Goal: Task Accomplishment & Management: Manage account settings

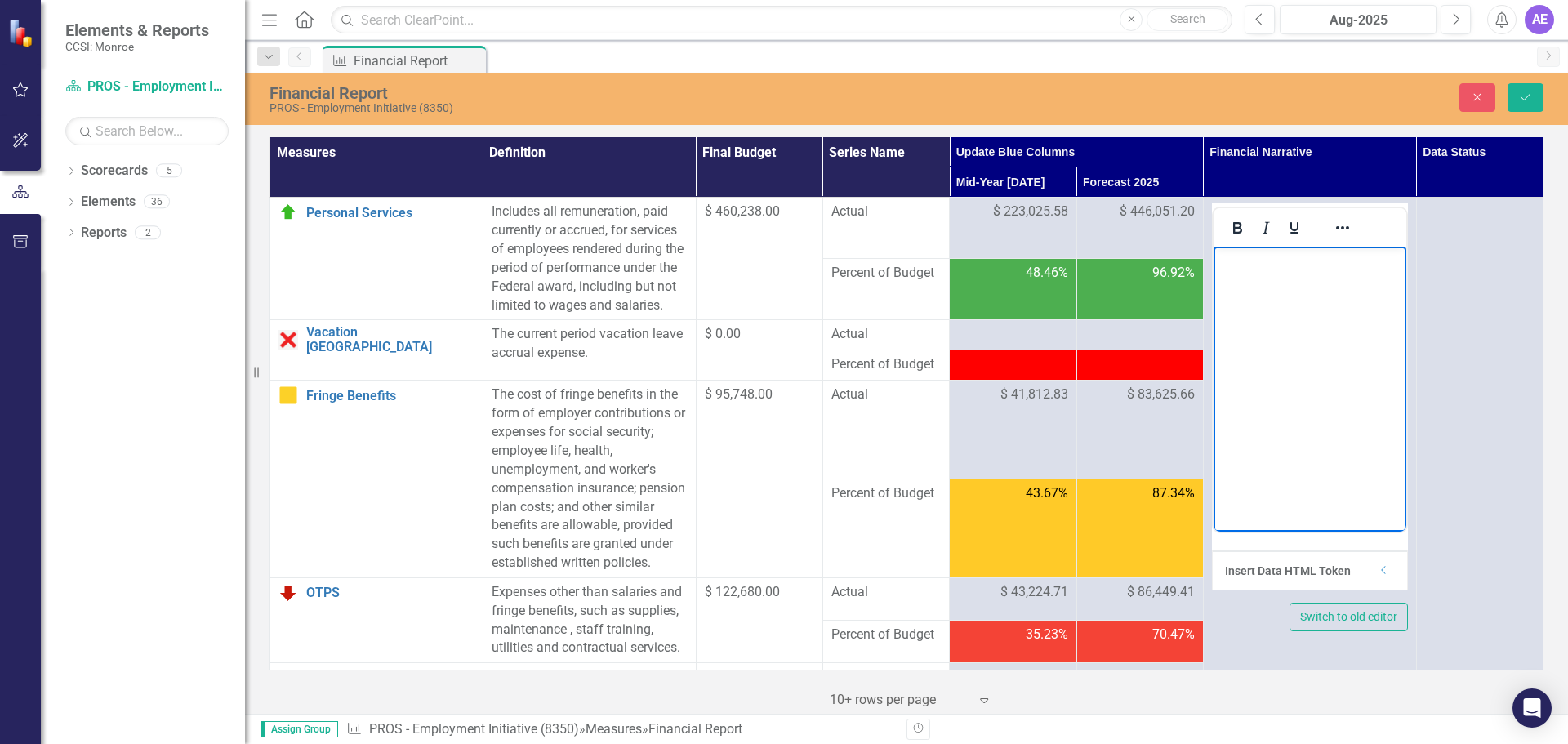
click at [1257, 261] on p "Rich Text Area. Press ALT-0 for help." at bounding box center [1309, 260] width 185 height 19
drag, startPoint x: 1347, startPoint y: 308, endPoint x: 1207, endPoint y: 258, distance: 148.7
click at [1213, 258] on html "Revenues are not as high as expected, that is offset with lowered expenses." at bounding box center [1310, 369] width 193 height 245
copy p "Revenues are not as high as expected, that is offset with lowered expenses."
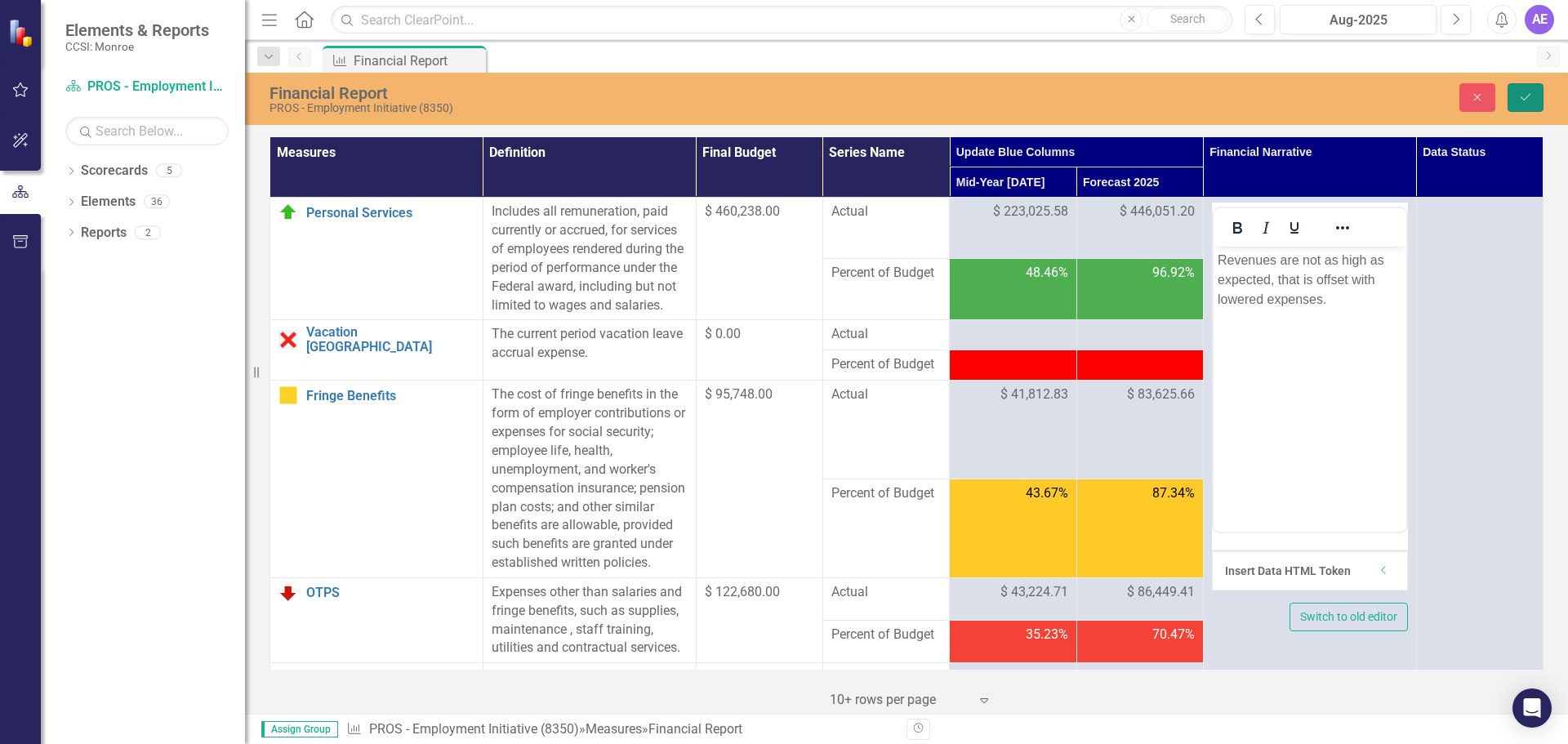
click at [1517, 104] on button "Save" at bounding box center [1526, 98] width 36 height 29
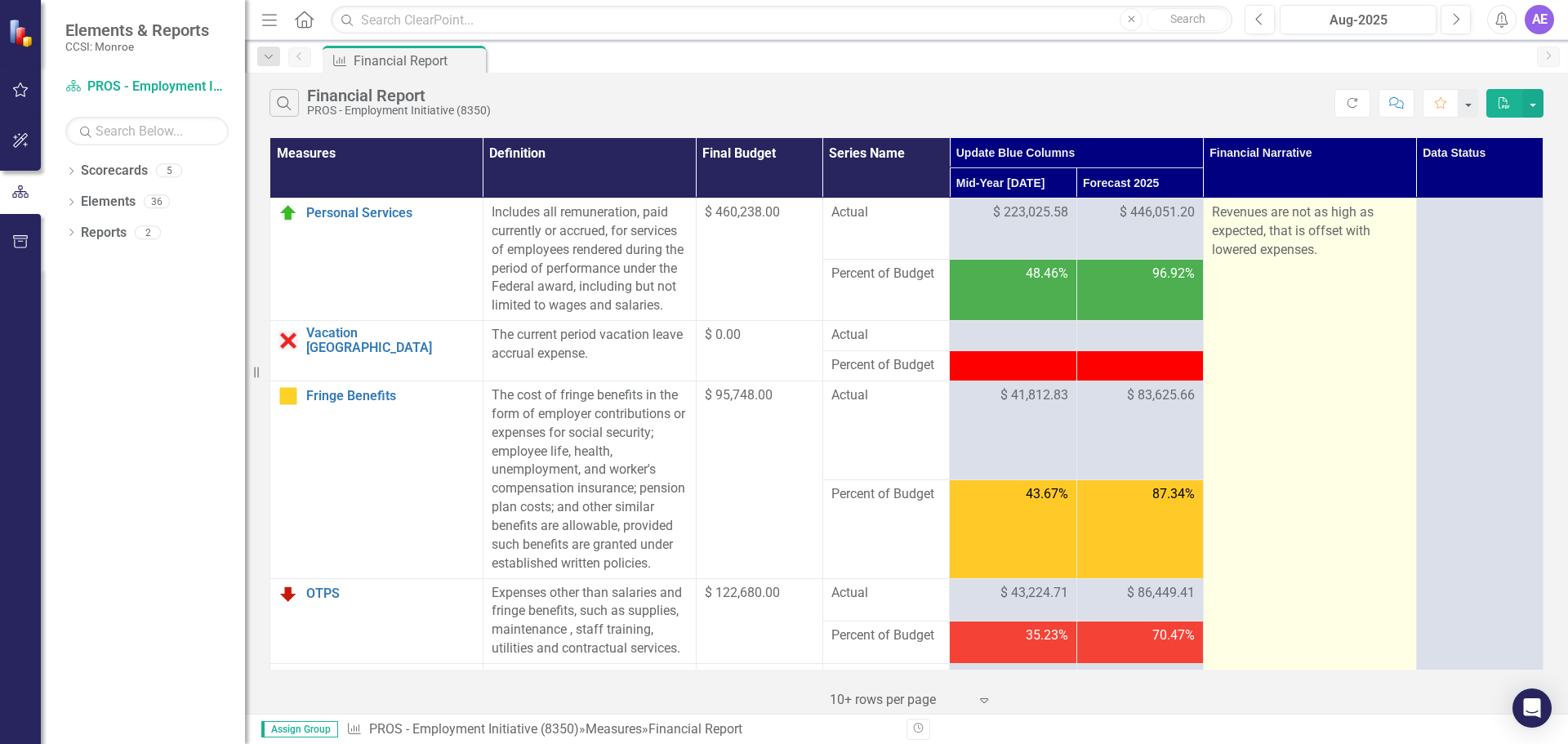
click at [1258, 233] on p "Revenues are not as high as expected, that is offset with lowered expenses." at bounding box center [1310, 231] width 196 height 57
click at [1337, 216] on p "Revenues are not as high as expected, that is offset with lowered expenses." at bounding box center [1310, 231] width 196 height 57
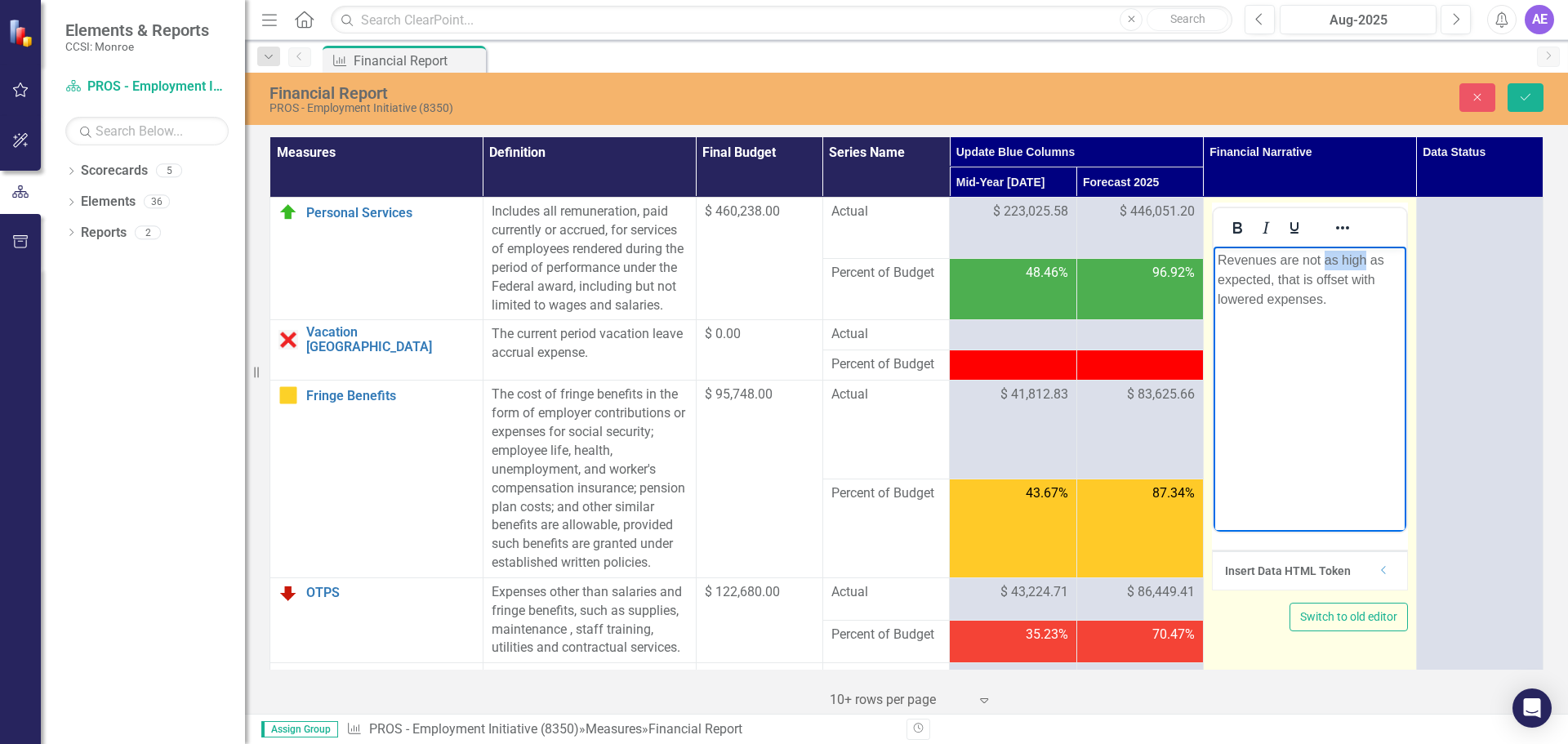
drag, startPoint x: 1326, startPoint y: 254, endPoint x: 1365, endPoint y: 258, distance: 39.2
click at [1365, 258] on p "Revenues are not as high as expected, that is offset with lowered expenses." at bounding box center [1309, 280] width 185 height 59
click at [1282, 440] on body "Revenues are not as expected, that is offset with lowered expenses." at bounding box center [1310, 369] width 193 height 245
drag, startPoint x: 1291, startPoint y: 301, endPoint x: 1241, endPoint y: 293, distance: 50.6
click at [1241, 293] on p "Revenues are not as expected, that is offset with lowered expenses." at bounding box center [1309, 280] width 185 height 59
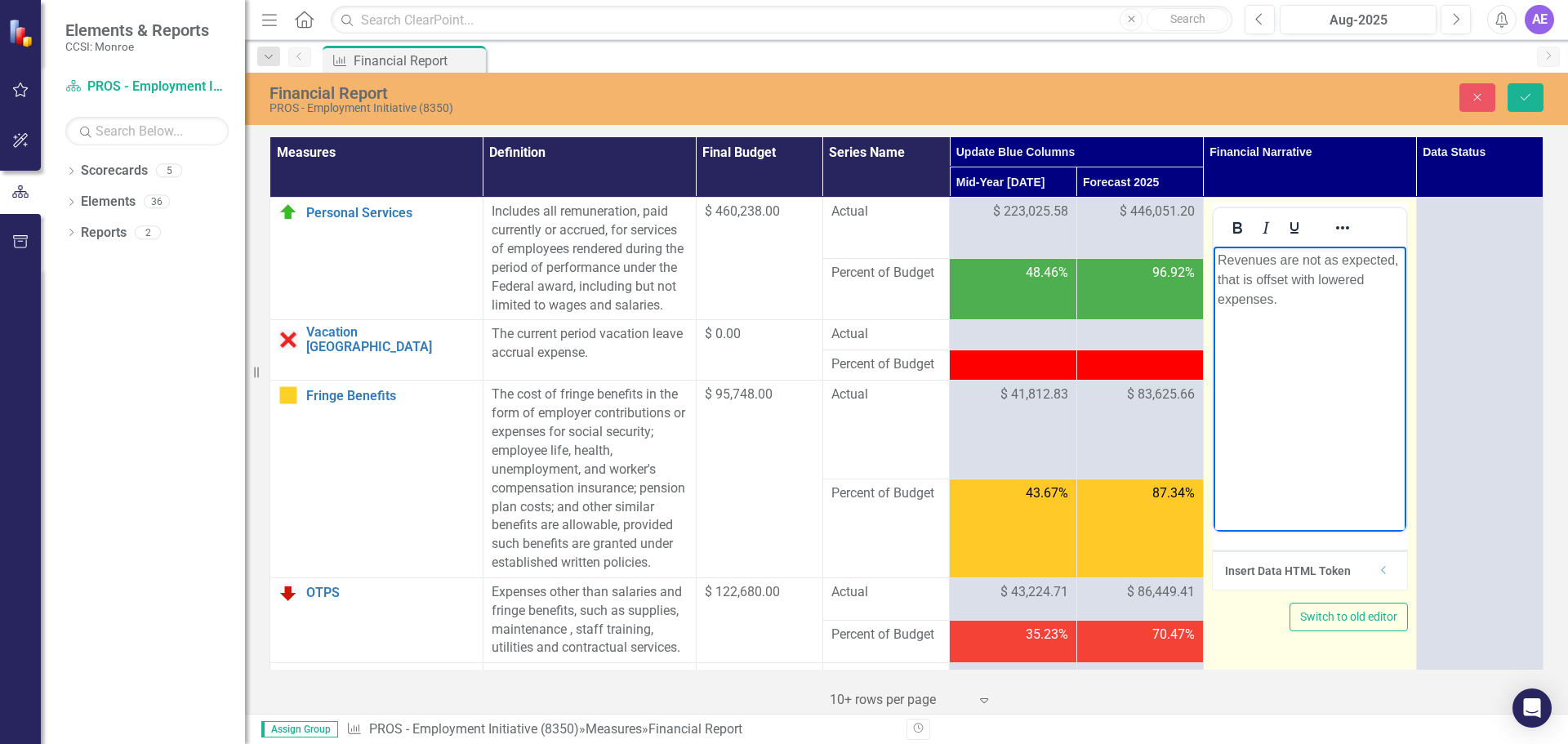
click at [1355, 330] on body "Revenues are not as expected, that is offset with lowered expenses." at bounding box center [1310, 369] width 193 height 245
click at [1226, 274] on p "Revenues are not as expected, that is offset with lowered expenses." at bounding box center [1309, 280] width 185 height 59
click at [1280, 318] on body "Revenues are not as expected, that is offset with lowered expenses." at bounding box center [1310, 369] width 193 height 245
drag, startPoint x: 1312, startPoint y: 278, endPoint x: 1272, endPoint y: 277, distance: 40.0
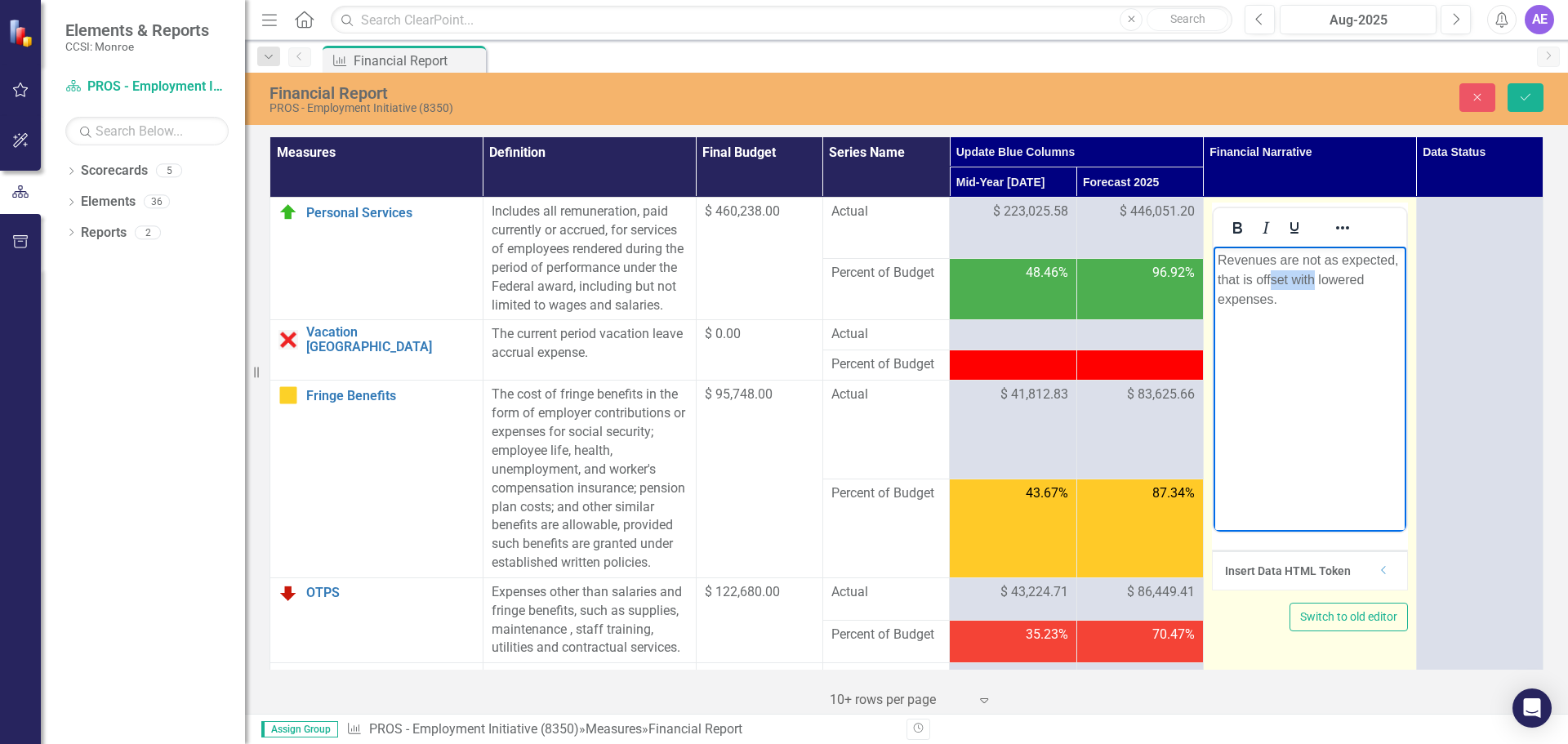
click at [1272, 277] on p "Revenues are not as expected, that is offset with lowered expenses." at bounding box center [1309, 280] width 185 height 59
drag, startPoint x: 1271, startPoint y: 301, endPoint x: 1213, endPoint y: 280, distance: 61.7
click at [1213, 280] on body "Revenues are not as expected, that is offset with lowered expenses." at bounding box center [1310, 369] width 193 height 245
copy p "Revenues are not as expected, and expense were less than anticipated."
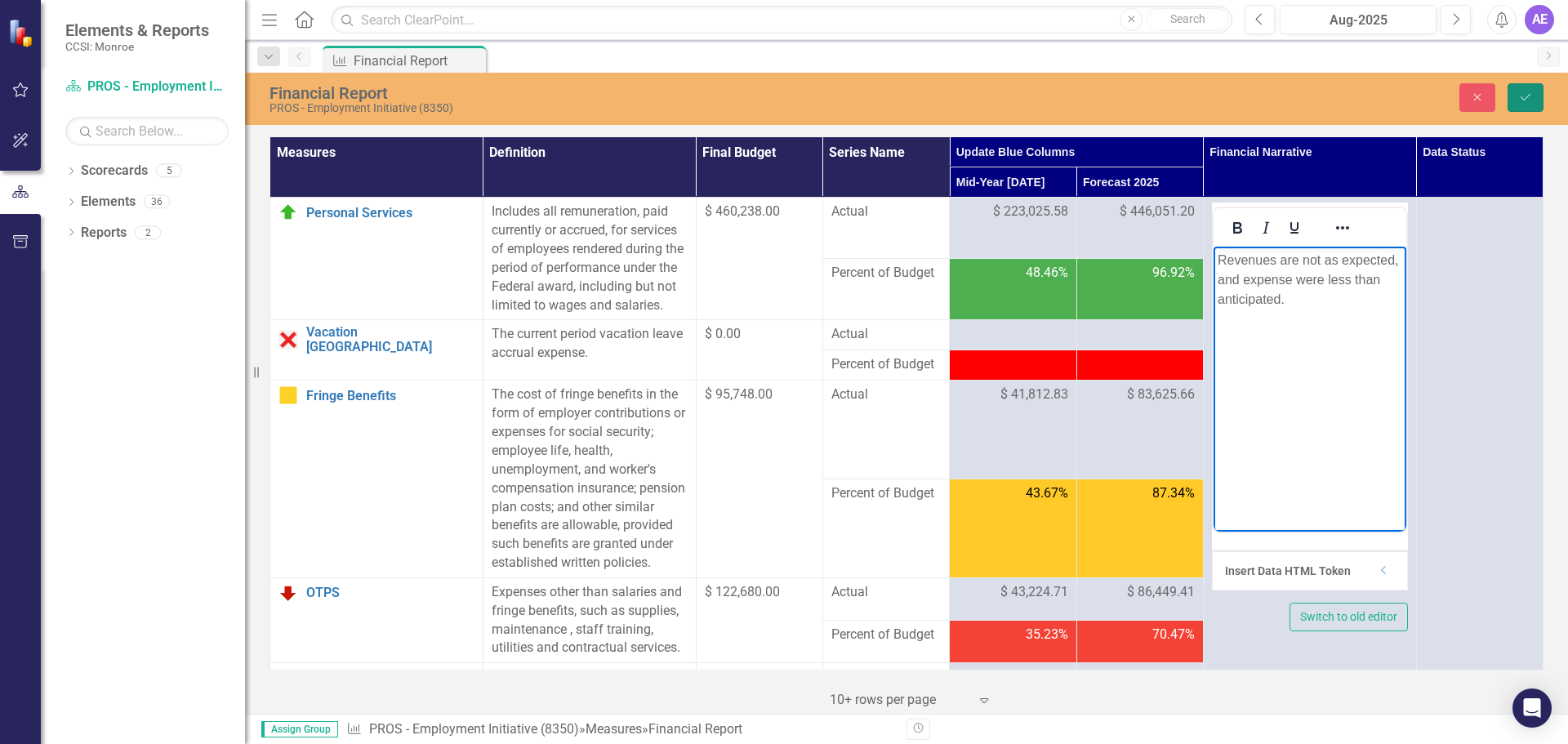
click at [1523, 95] on icon "Save" at bounding box center [1525, 97] width 14 height 12
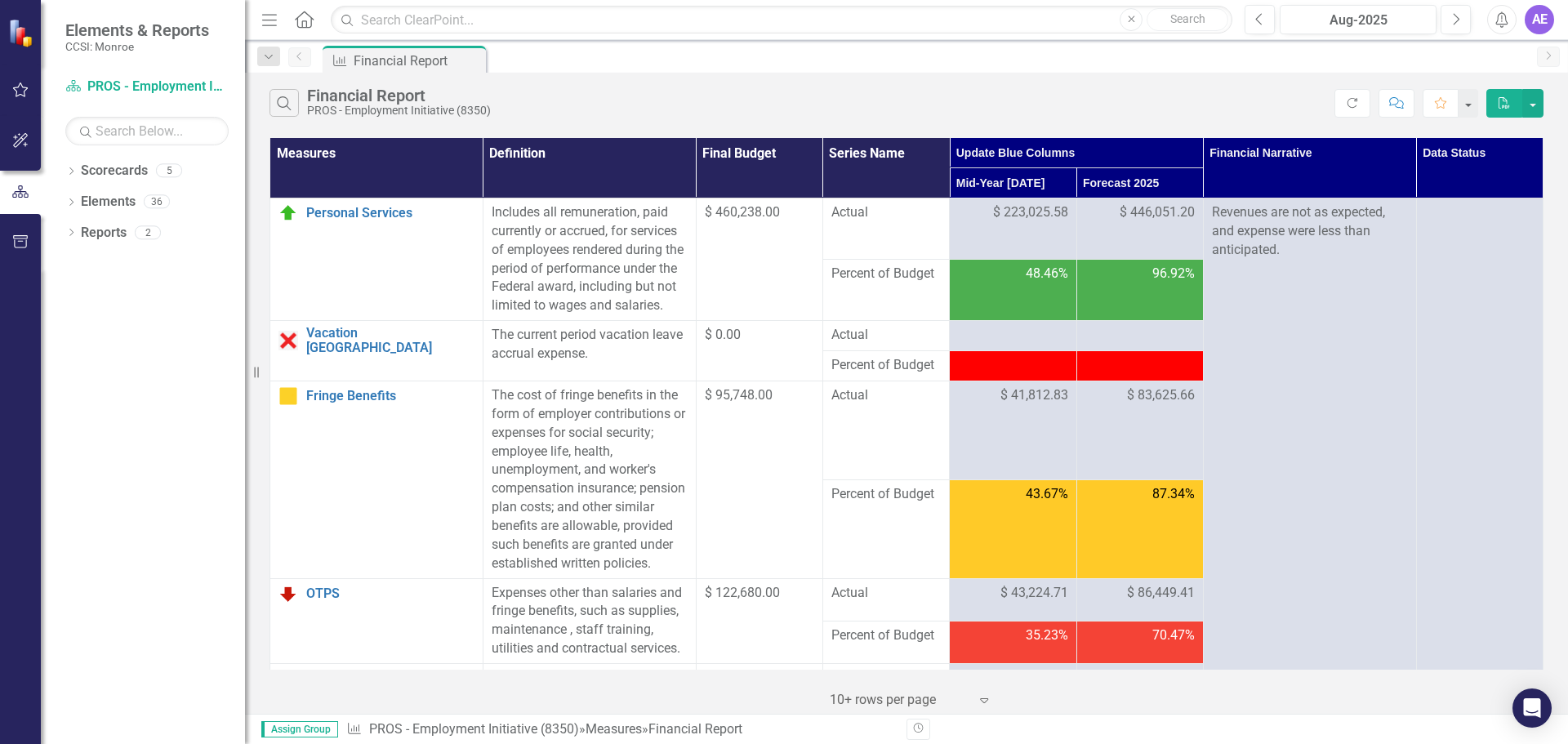
click at [1464, 158] on th "Data Status" at bounding box center [1480, 168] width 127 height 61
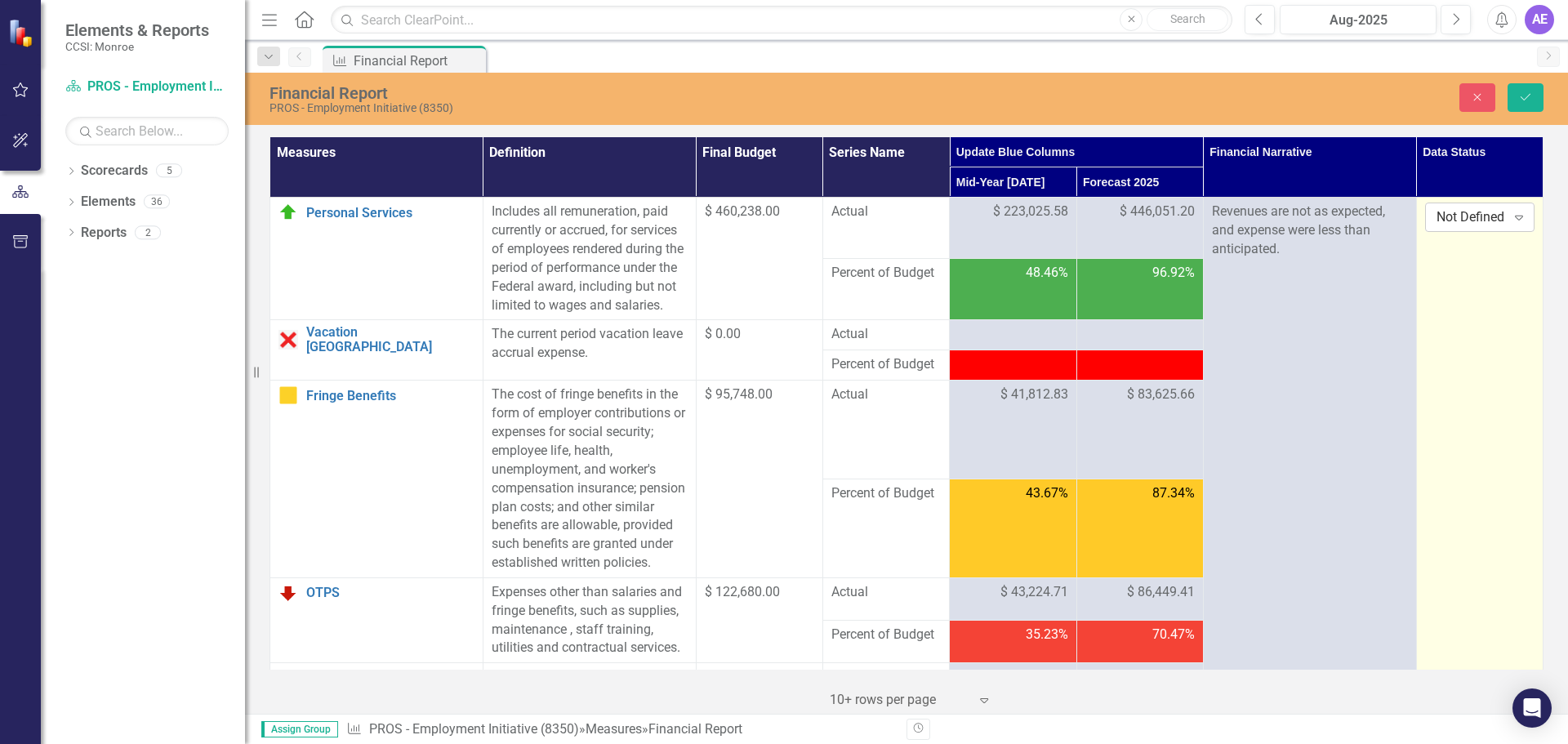
click at [1462, 221] on div "Not Defined" at bounding box center [1472, 218] width 69 height 19
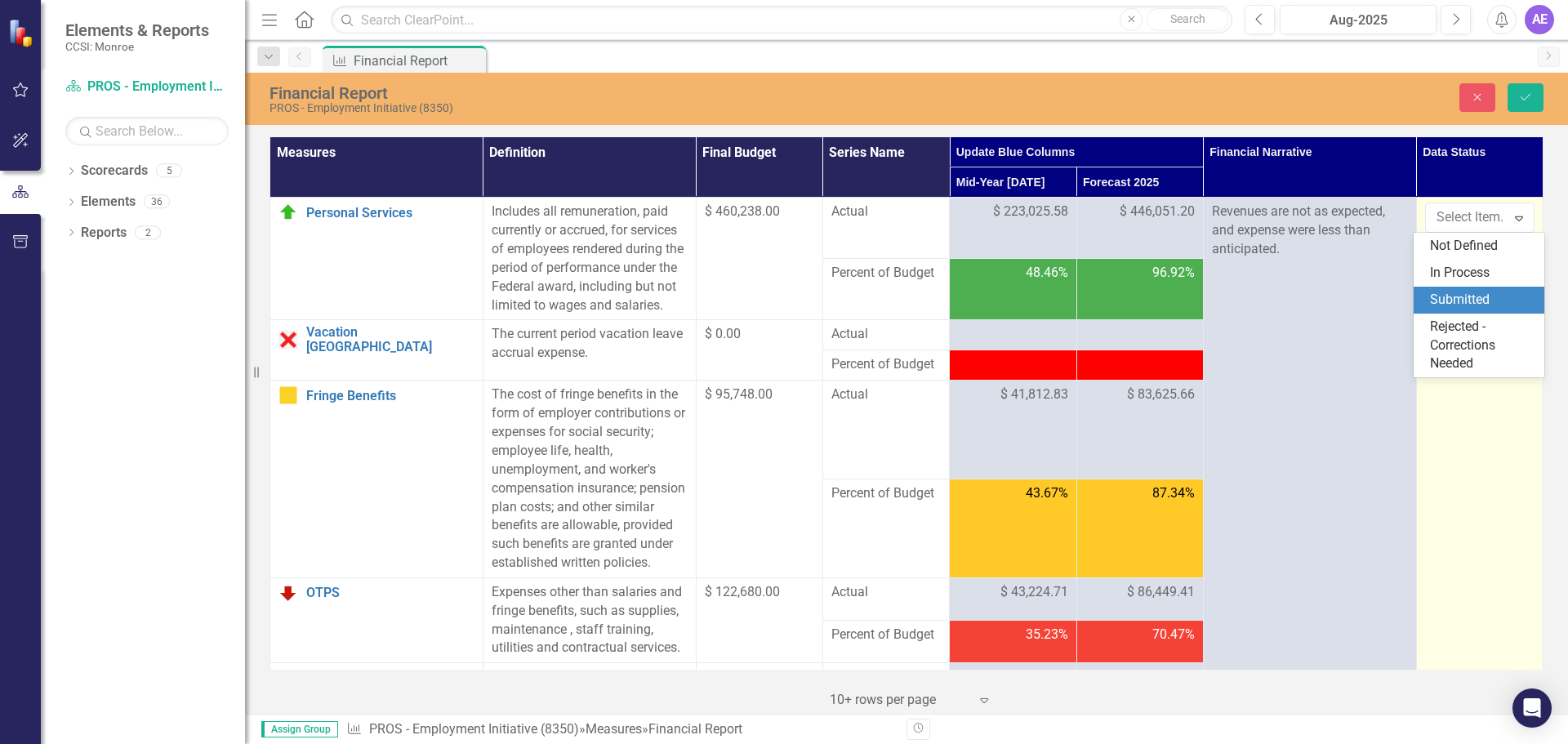
click at [1462, 293] on div "Submitted" at bounding box center [1483, 300] width 105 height 19
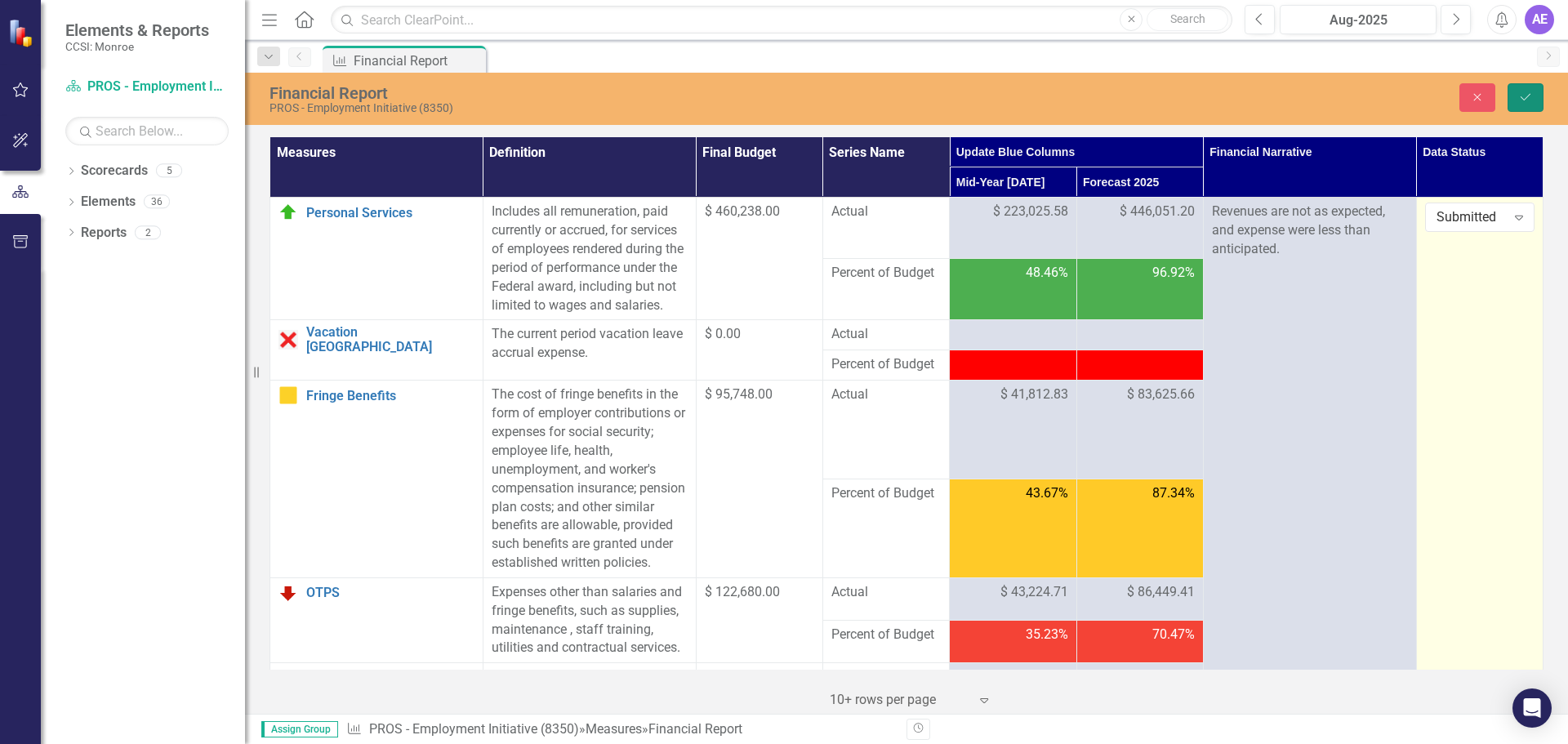
click at [1511, 106] on button "Save" at bounding box center [1526, 98] width 36 height 29
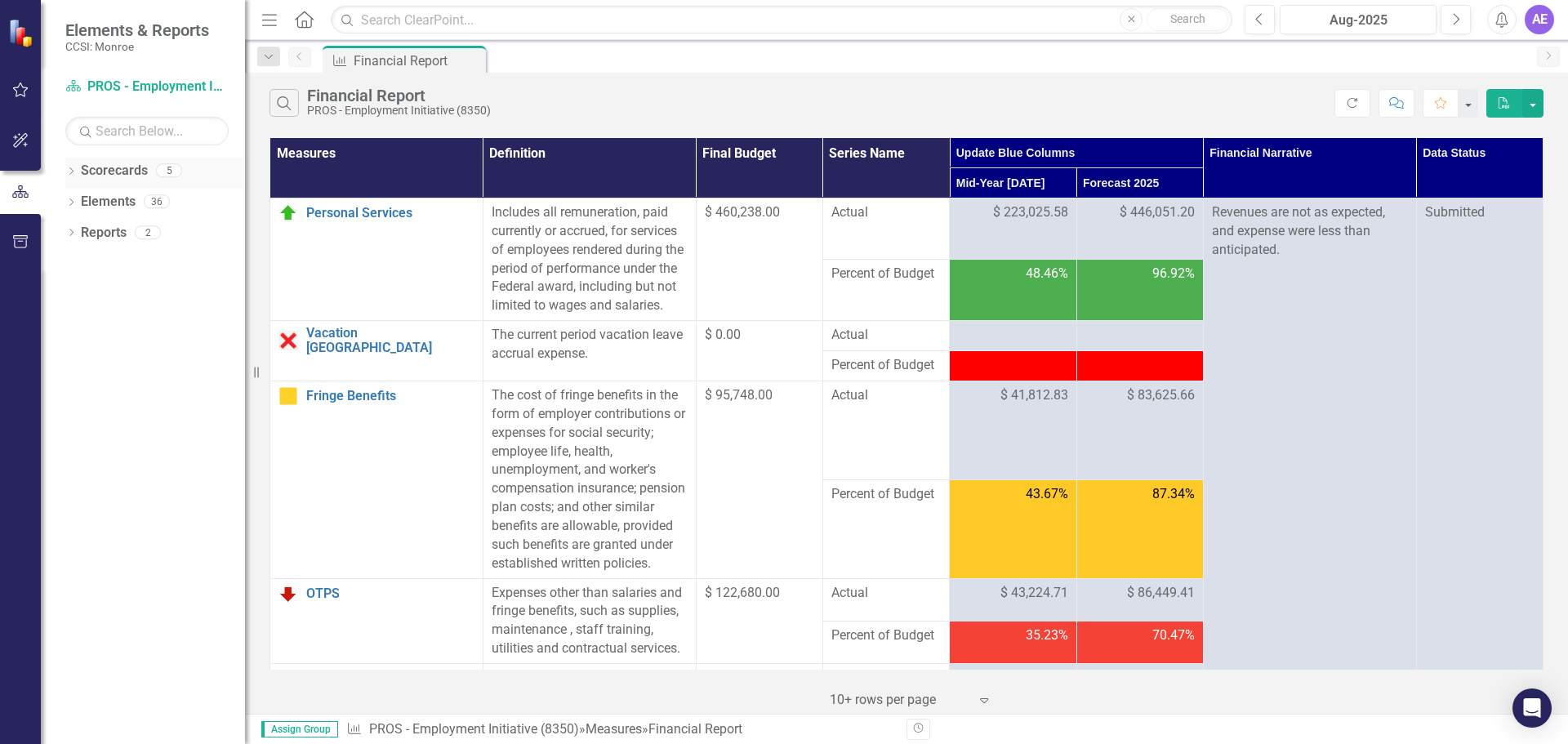
click at [73, 173] on icon "Dropdown" at bounding box center [71, 172] width 12 height 9
click at [82, 204] on icon "Dropdown" at bounding box center [79, 201] width 13 height 10
click at [105, 231] on div "Dropdown" at bounding box center [97, 233] width 16 height 14
click at [152, 286] on link "PROS - Employment Initiative (8350)" at bounding box center [183, 295] width 122 height 19
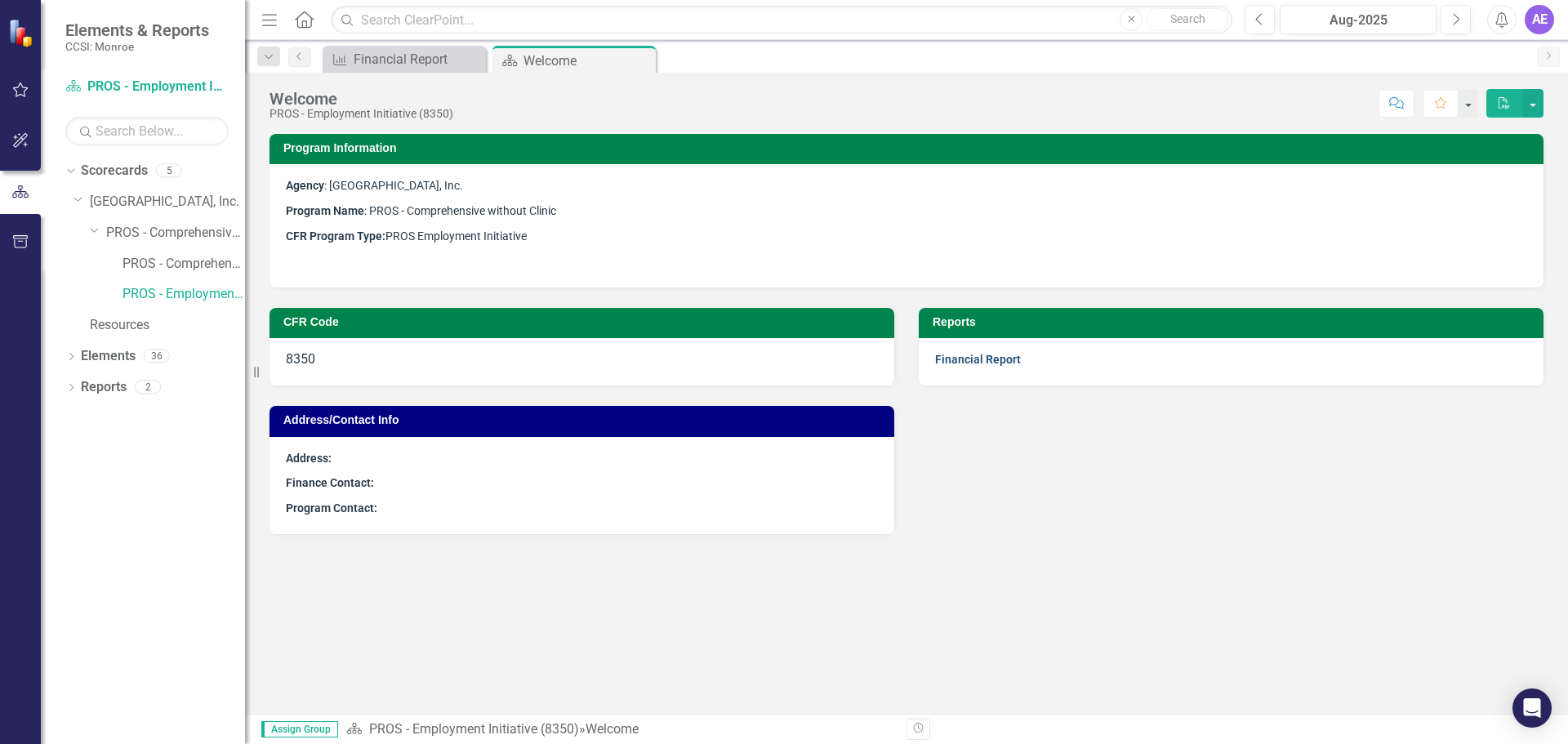
click at [990, 364] on link "Financial Report" at bounding box center [979, 359] width 86 height 13
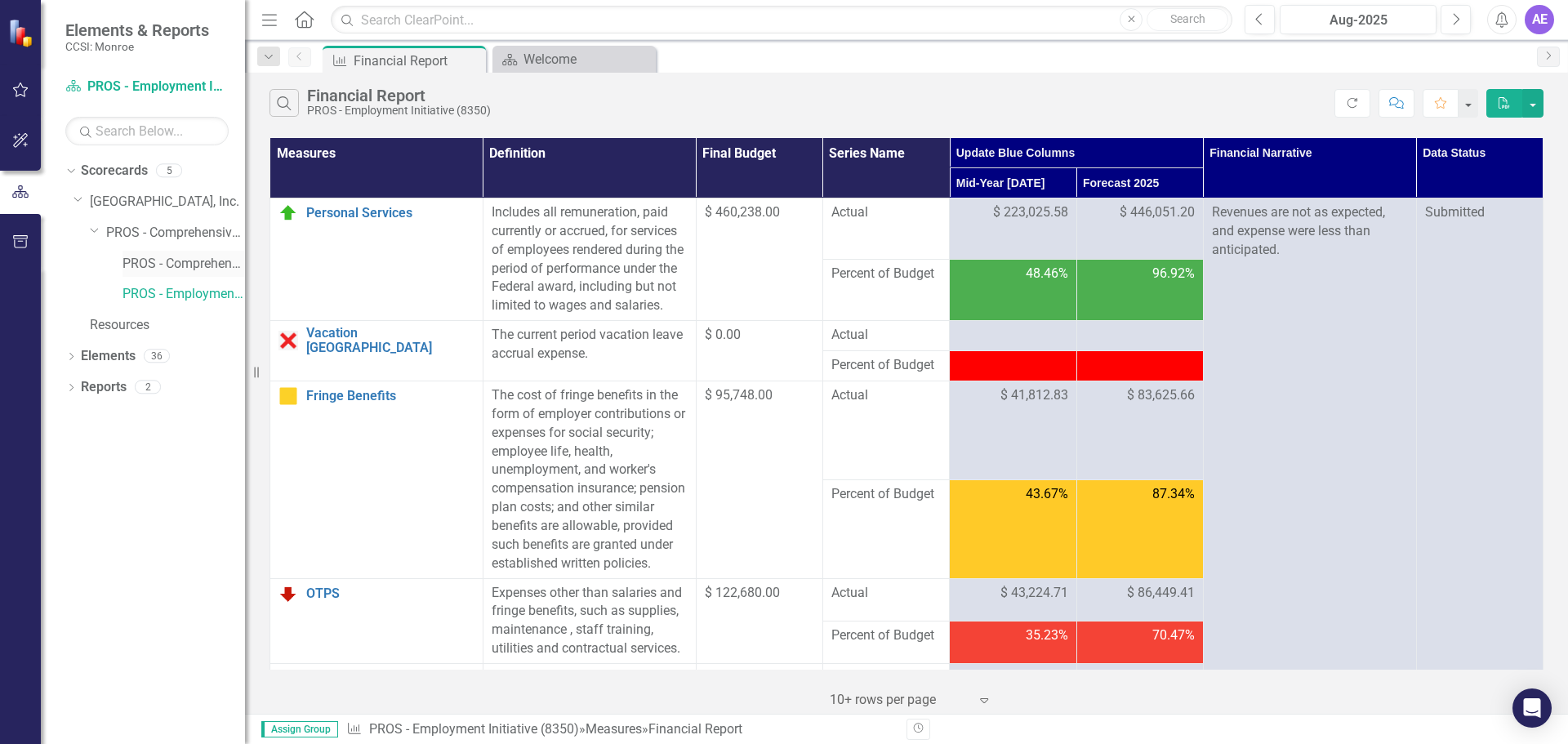
click at [146, 260] on link "PROS - Comprehensive without Clinic (7340)" at bounding box center [183, 264] width 122 height 19
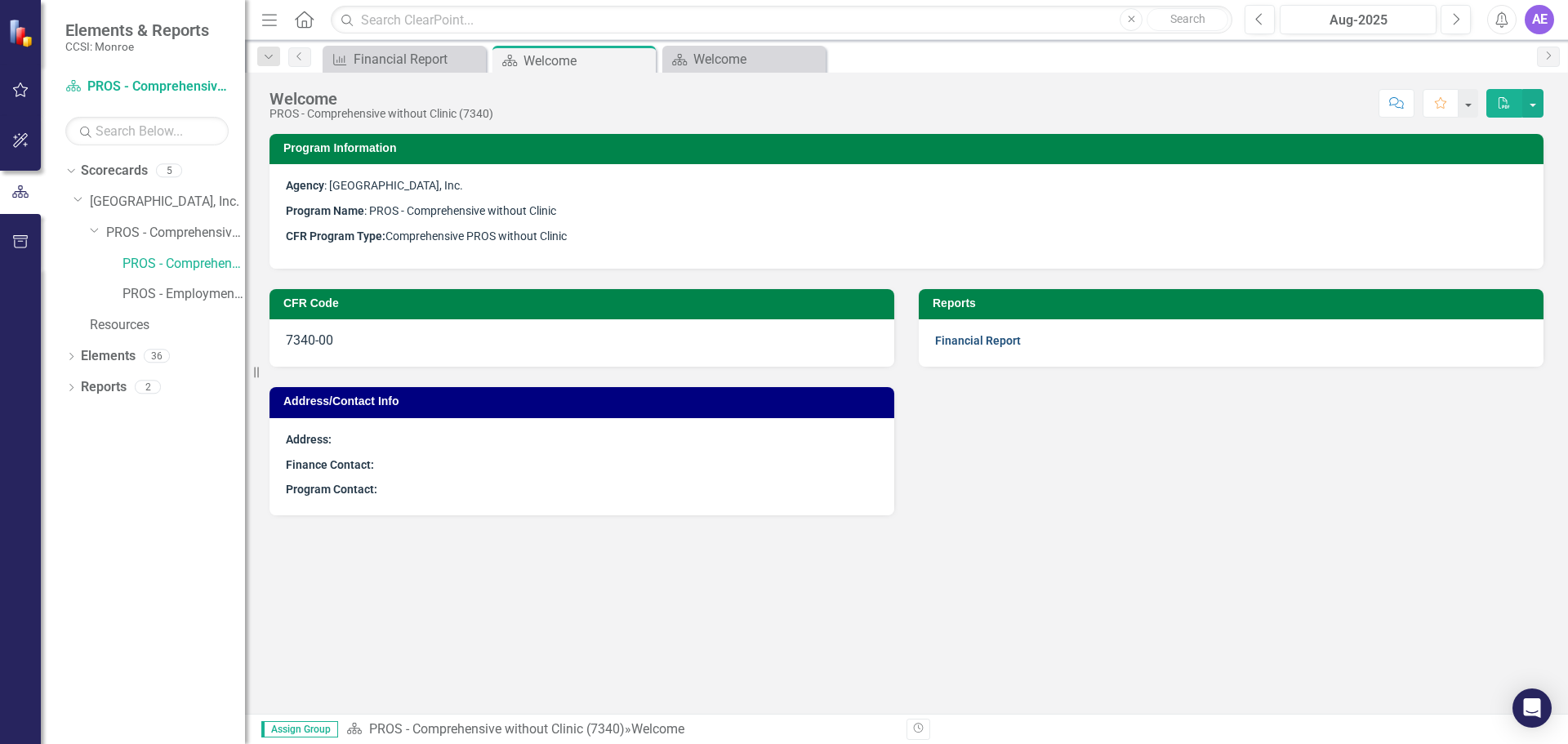
click at [1005, 339] on link "Financial Report" at bounding box center [979, 340] width 86 height 13
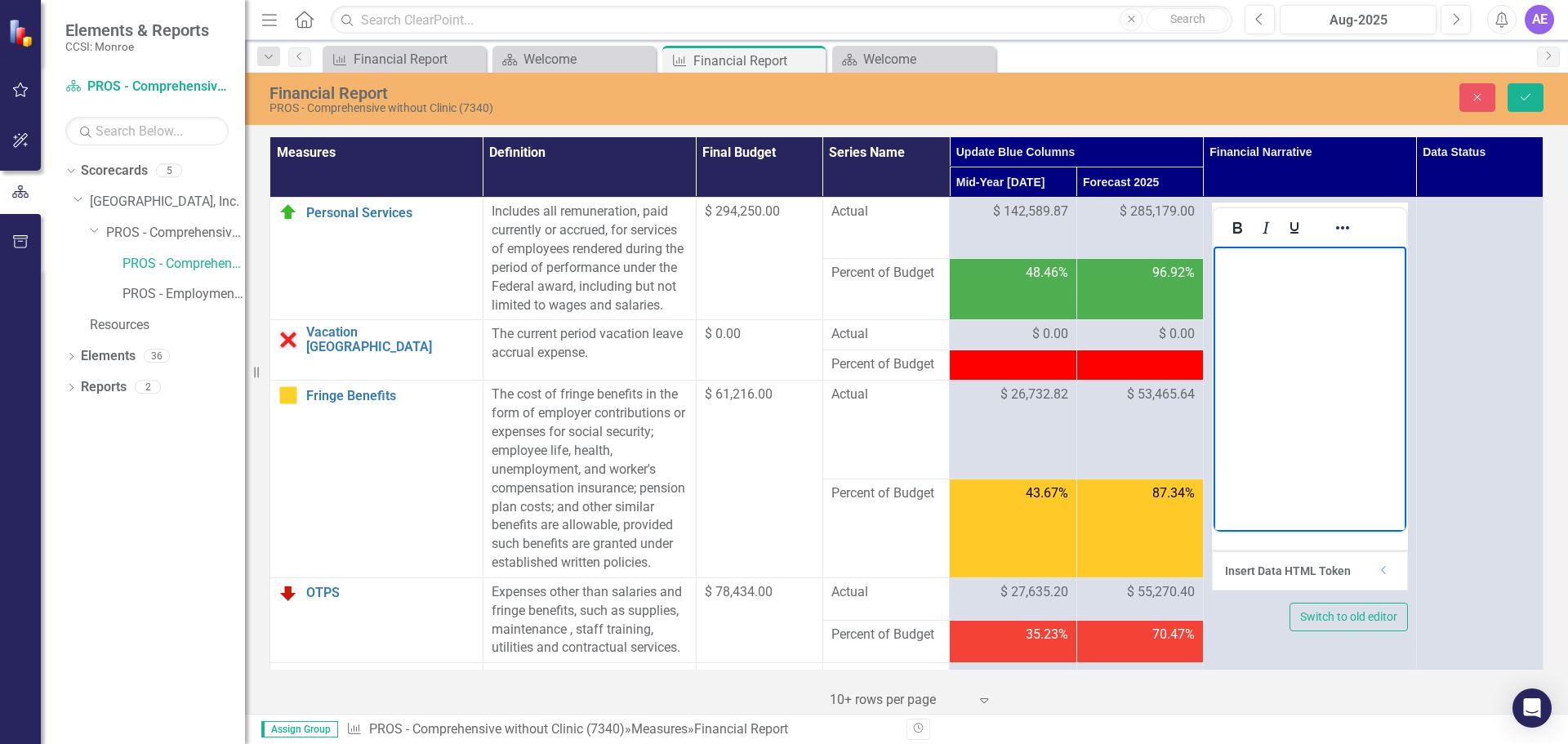
click at [1288, 301] on body "Rich Text Area. Press ALT-0 for help." at bounding box center [1310, 369] width 193 height 245
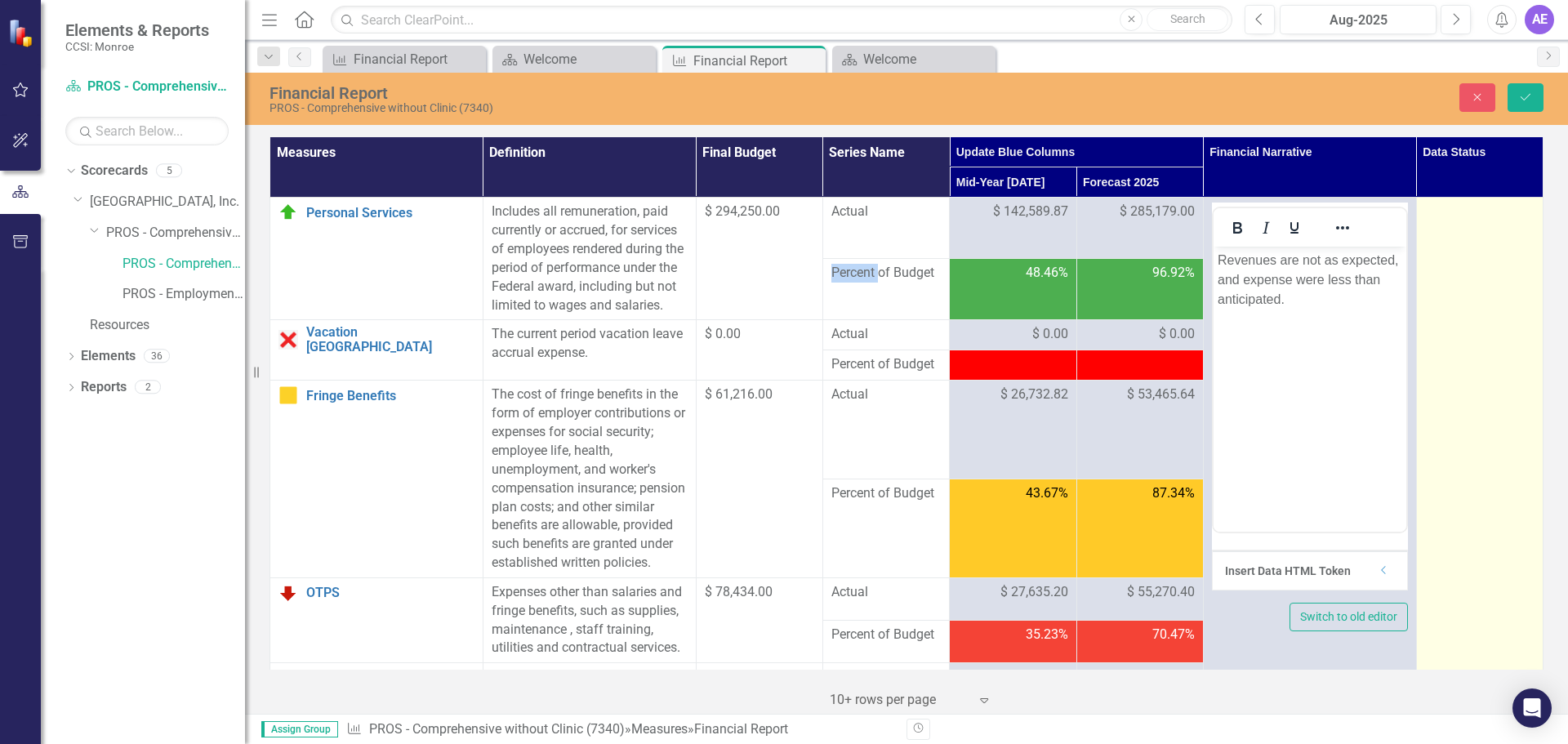
click at [1488, 221] on div "Not Defined" at bounding box center [1472, 218] width 69 height 19
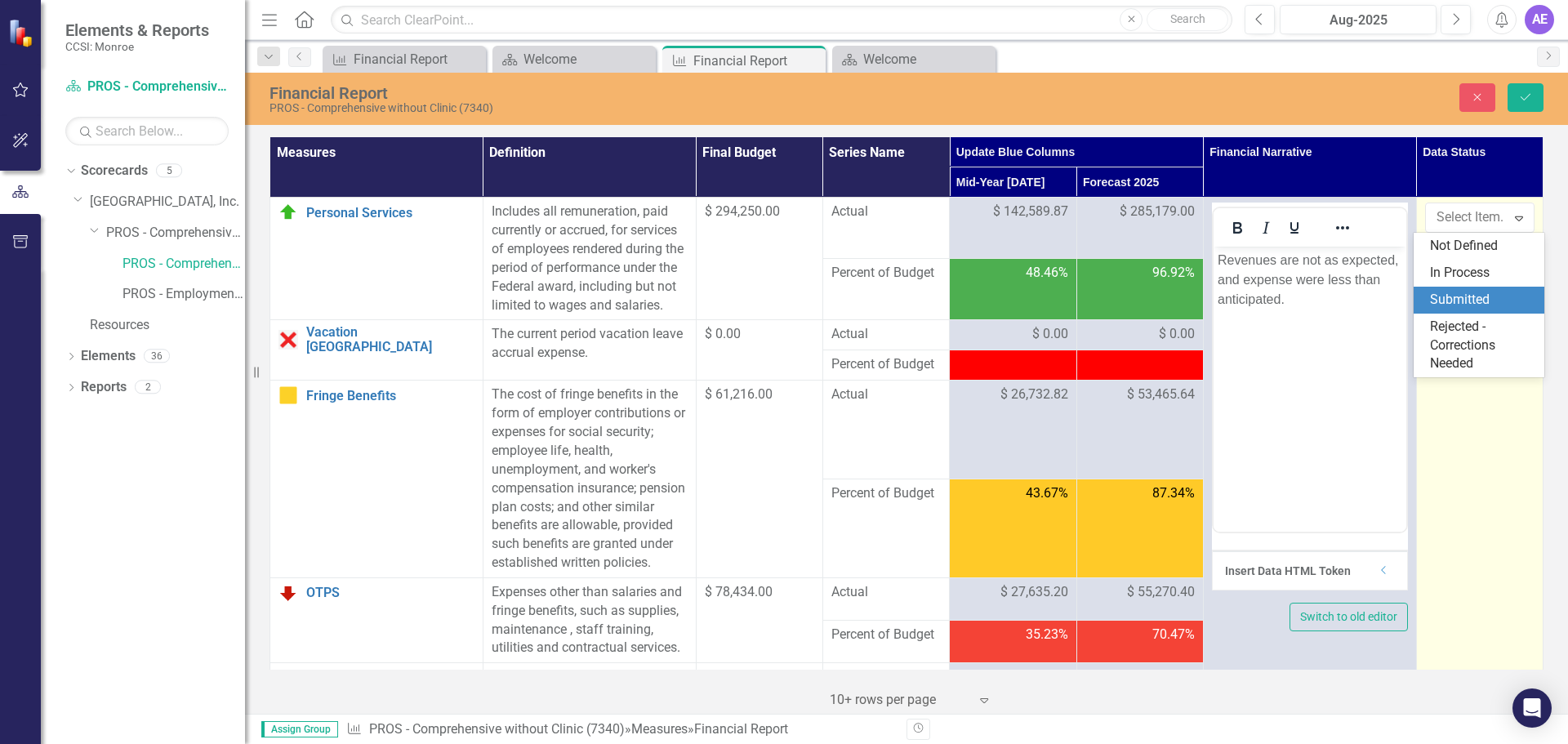
click at [1474, 299] on div "Submitted" at bounding box center [1483, 300] width 105 height 19
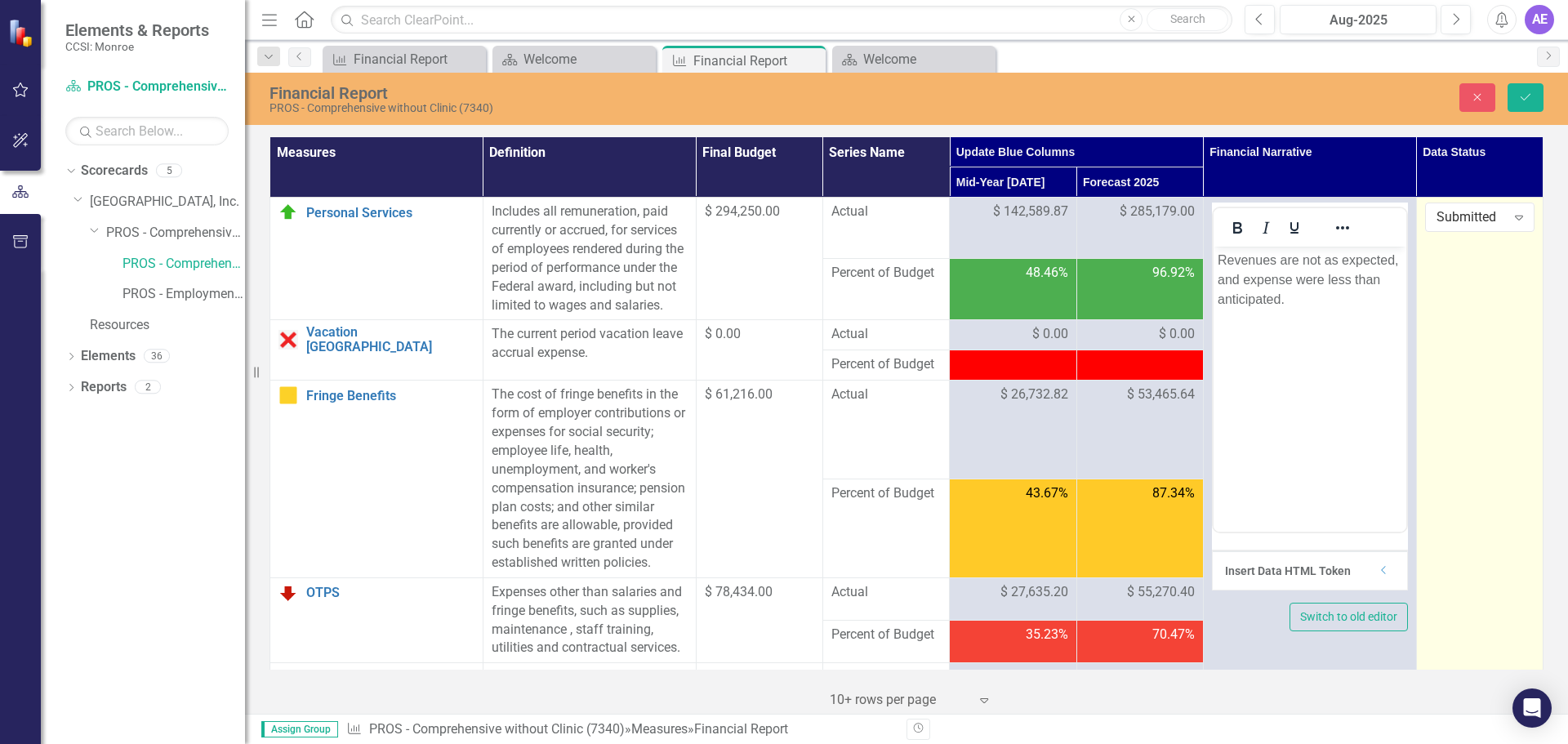
drag, startPoint x: 1523, startPoint y: 127, endPoint x: 1516, endPoint y: 113, distance: 15.7
click at [1523, 126] on div "Financial Report PROS - Comprehensive without Clinic (7340) Close Save Measures…" at bounding box center [906, 393] width 1323 height 641
click at [1516, 105] on button "Save" at bounding box center [1526, 98] width 36 height 29
